Goal: Transaction & Acquisition: Purchase product/service

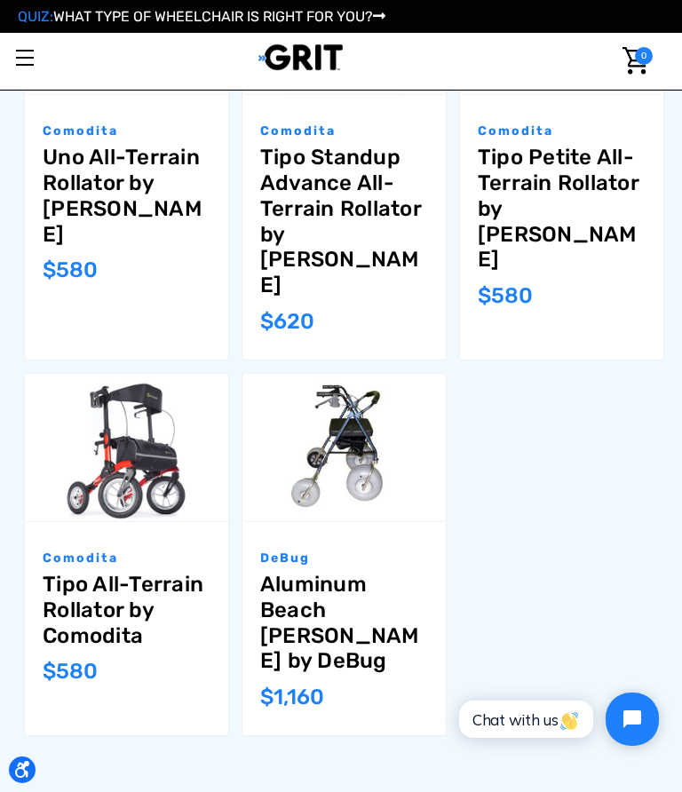
scroll to position [1319, 0]
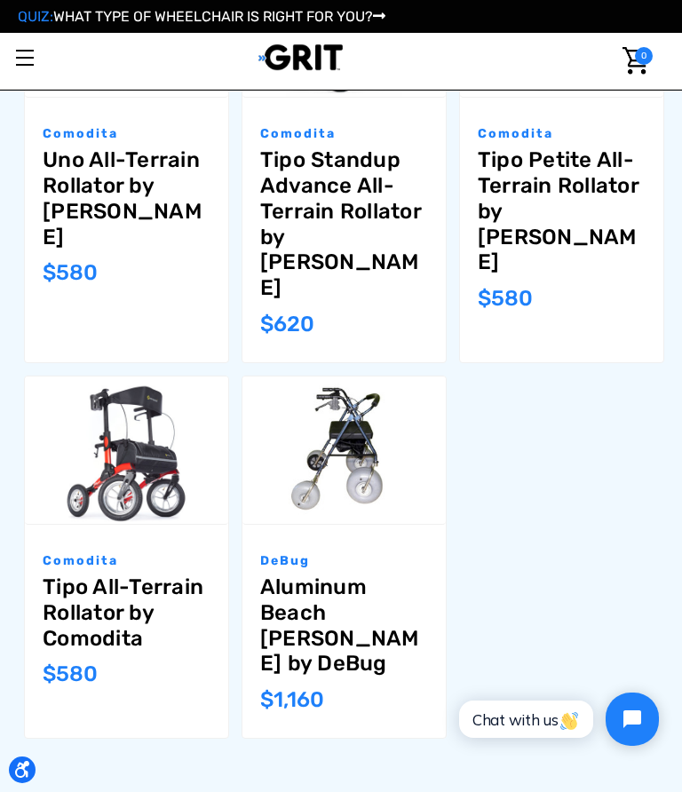
click at [123, 575] on link "Tipo All-Terrain Rollator by Comodita" at bounding box center [127, 613] width 168 height 76
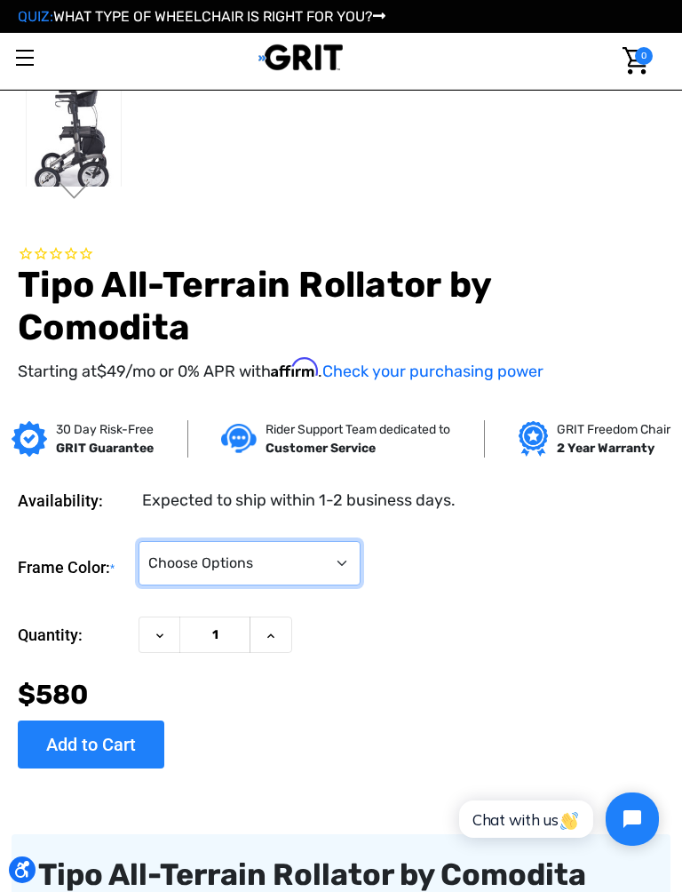
click at [335, 549] on select "Choose Options Metallic Champagne Metallic Graphite Modena Red Modena Yellow" at bounding box center [250, 563] width 222 height 44
select select "1414"
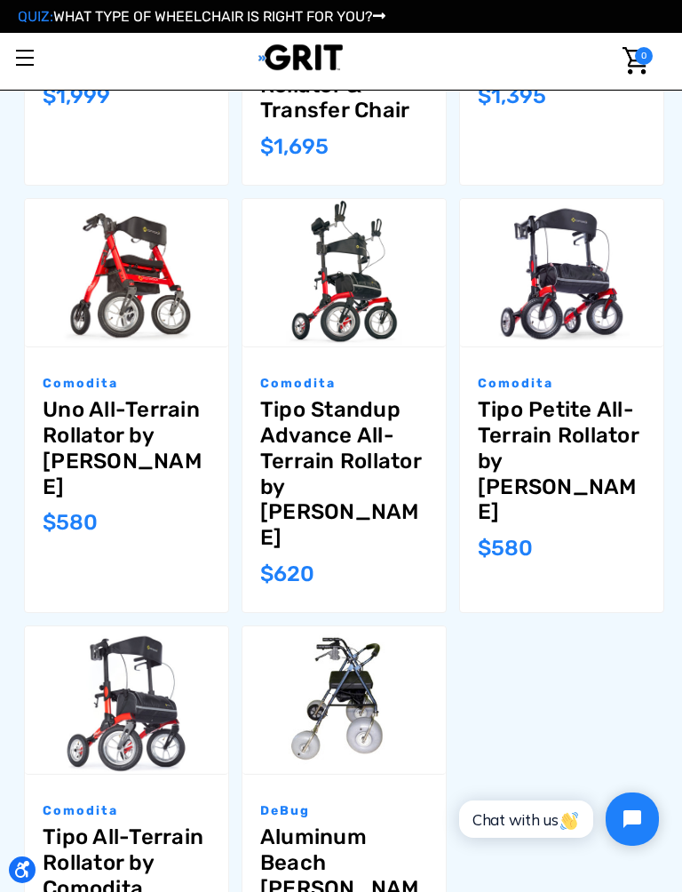
click at [138, 792] on link "Tipo All-Terrain Rollator by Comodita" at bounding box center [127, 862] width 168 height 76
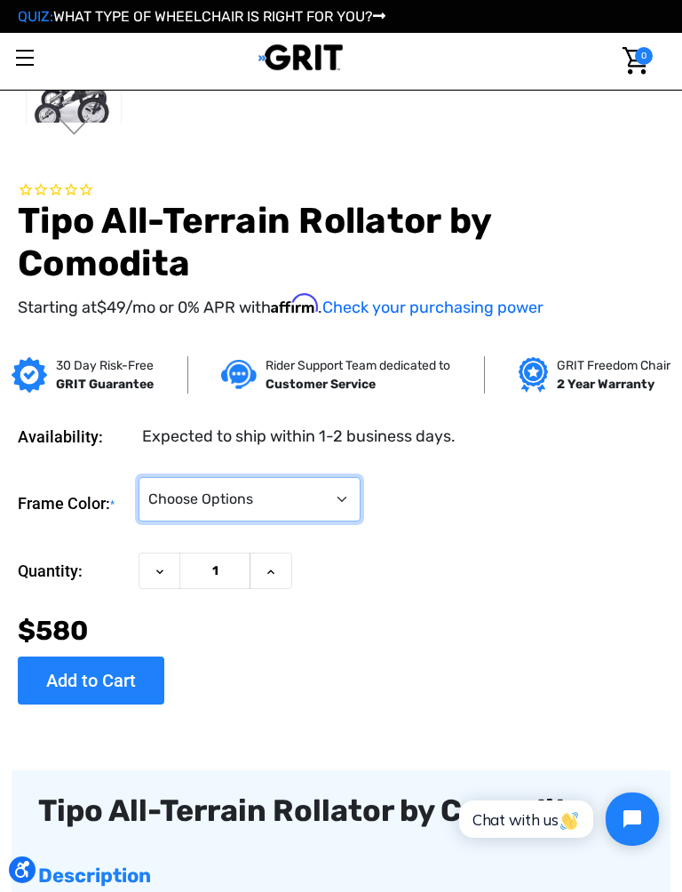
click at [345, 493] on select "Choose Options Metallic Champagne Metallic Graphite Modena Red Modena Yellow" at bounding box center [250, 499] width 222 height 44
select select "1412"
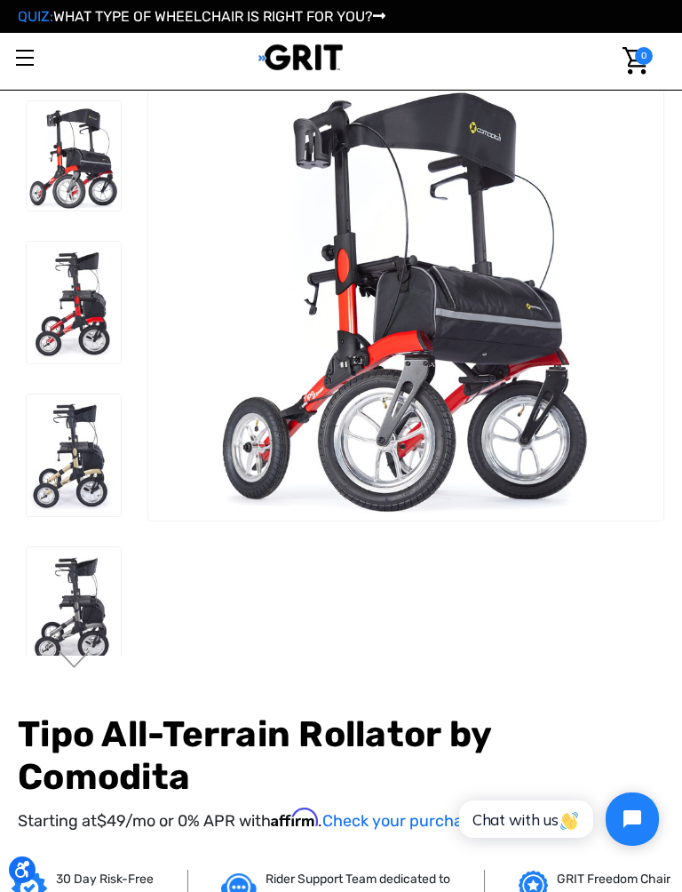
click at [380, 779] on h1 "Tipo All-Terrain Rollator by Comodita" at bounding box center [341, 755] width 647 height 85
